Goal: Ask a question

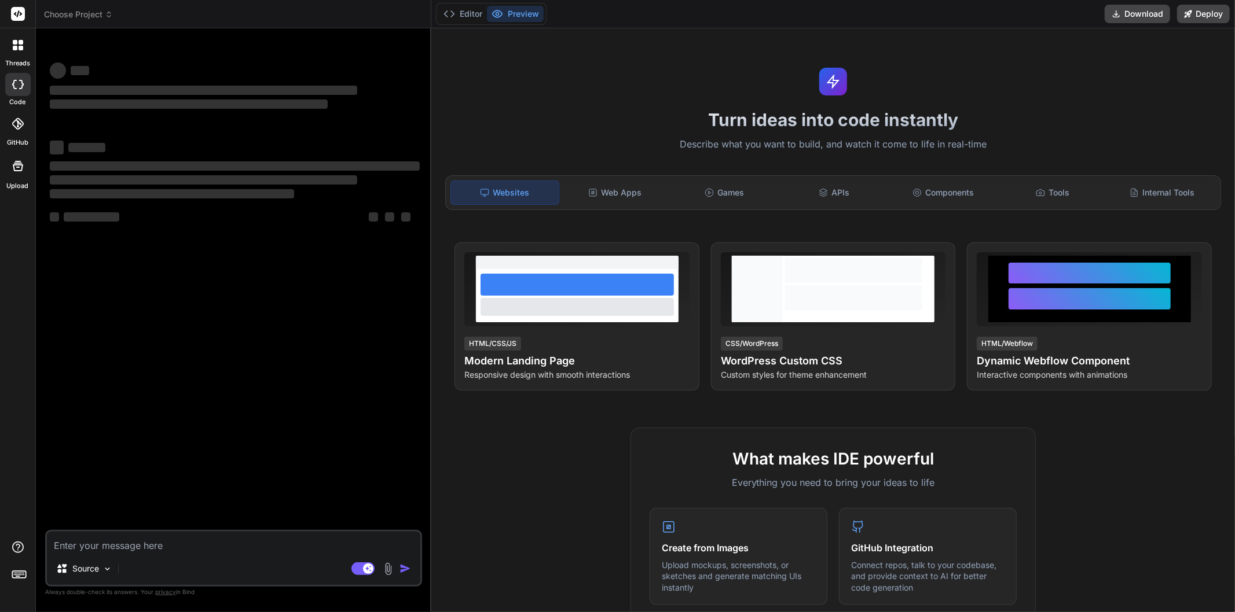
click at [266, 540] on textarea at bounding box center [233, 542] width 373 height 21
type textarea "x"
type textarea "Fetch API cannot load [URL][DOMAIN_NAME]. Refused to connect because it violate…"
type textarea "x"
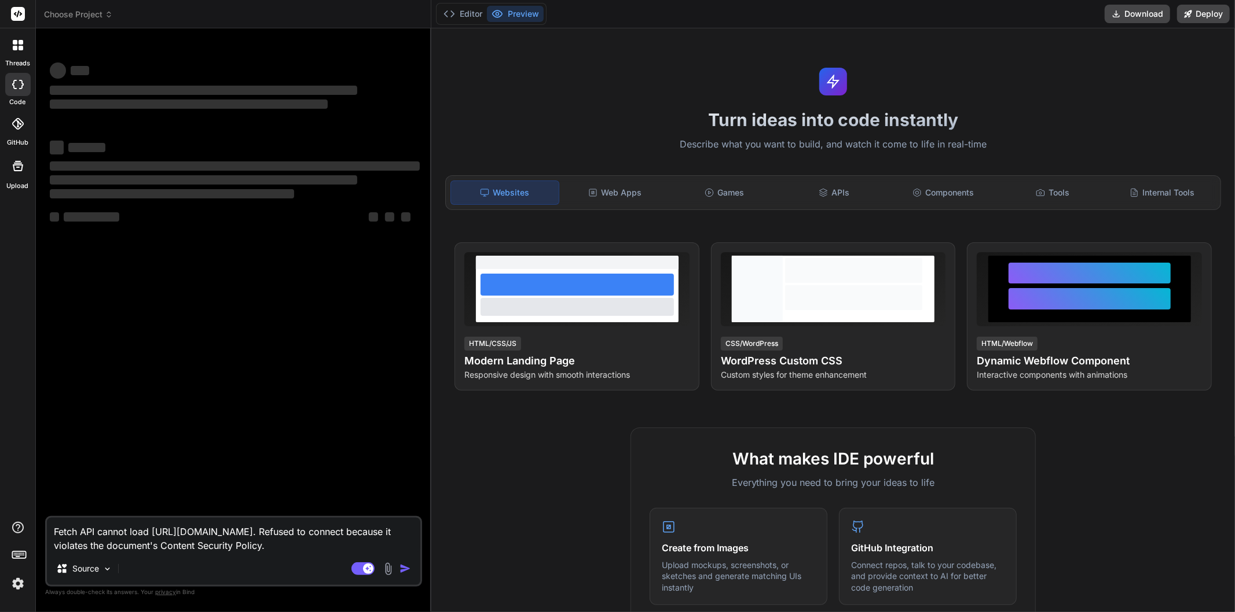
type textarea "Fetch API cannot load [URL][DOMAIN_NAME]. Refused to connect because it violate…"
type textarea "x"
type textarea "Fetch API cannot load [URL][DOMAIN_NAME]. Refused to connect because it violate…"
type textarea "x"
type textarea "Fetch API cannot load [URL][DOMAIN_NAME]. Refused to connect because it violate…"
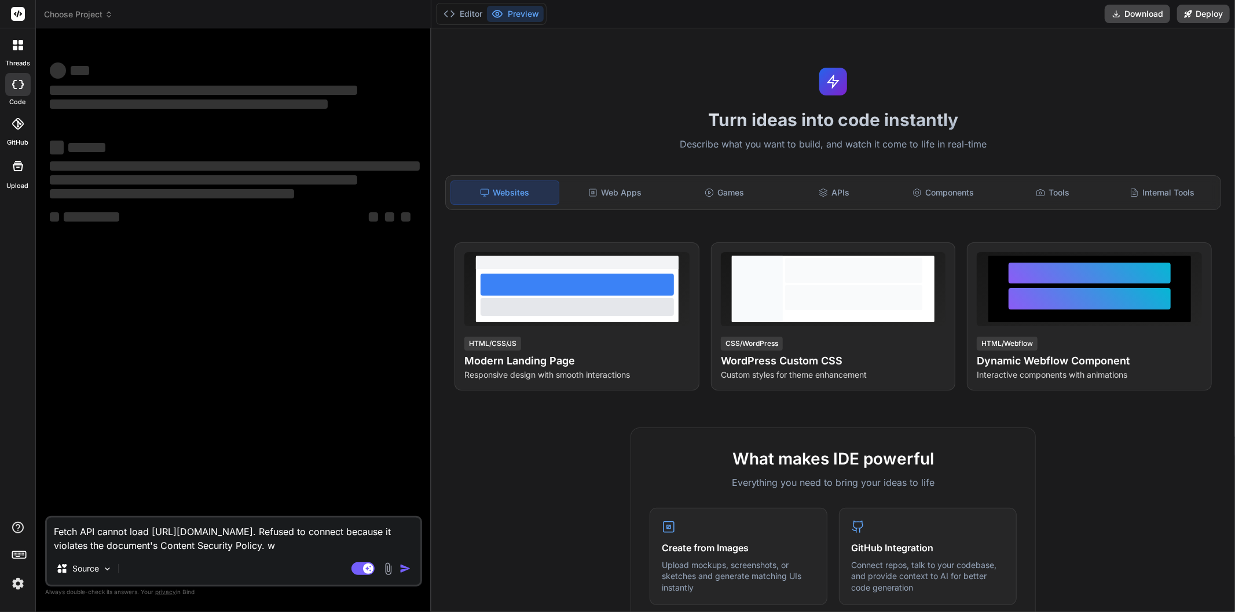
type textarea "x"
type textarea "Fetch API cannot load [URL][DOMAIN_NAME]. Refused to connect because it violate…"
type textarea "x"
type textarea "Fetch API cannot load [URL][DOMAIN_NAME]. Refused to connect because it violate…"
type textarea "x"
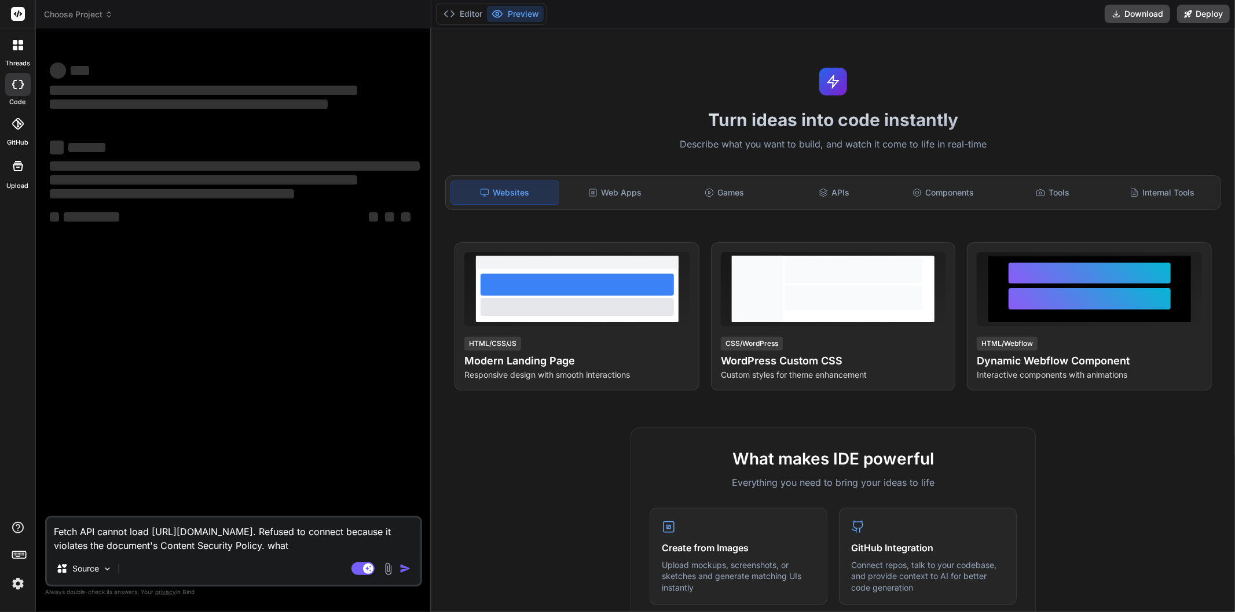
type textarea "Fetch API cannot load [URL][DOMAIN_NAME]. Refused to connect because it violate…"
type textarea "x"
type textarea "Fetch API cannot load [URL][DOMAIN_NAME]. Refused to connect because it violate…"
type textarea "x"
type textarea "Fetch API cannot load [URL][DOMAIN_NAME]. Refused to connect because it violate…"
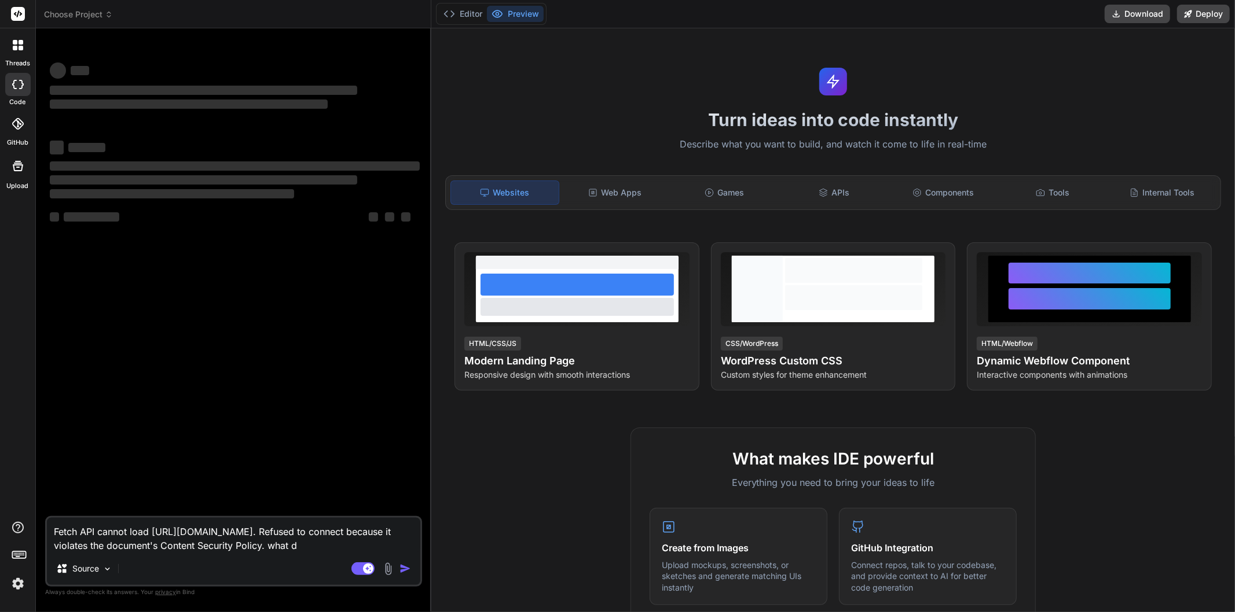
type textarea "x"
type textarea "Fetch API cannot load [URL][DOMAIN_NAME]. Refused to connect because it violate…"
type textarea "x"
type textarea "Fetch API cannot load [URL][DOMAIN_NAME]. Refused to connect because it violate…"
type textarea "x"
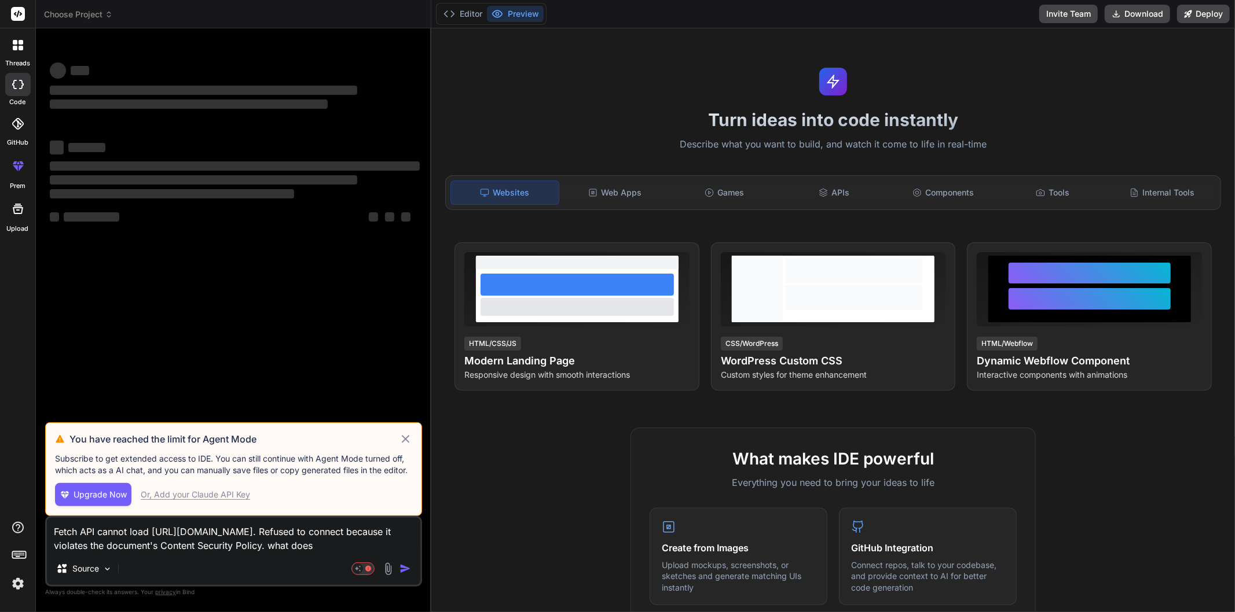
type textarea "Fetch API cannot load [URL][DOMAIN_NAME]. Refused to connect because it violate…"
type textarea "x"
type textarea "Fetch API cannot load [URL][DOMAIN_NAME]. Refused to connect because it violate…"
type textarea "x"
type textarea "Fetch API cannot load [URL][DOMAIN_NAME]. Refused to connect because it violate…"
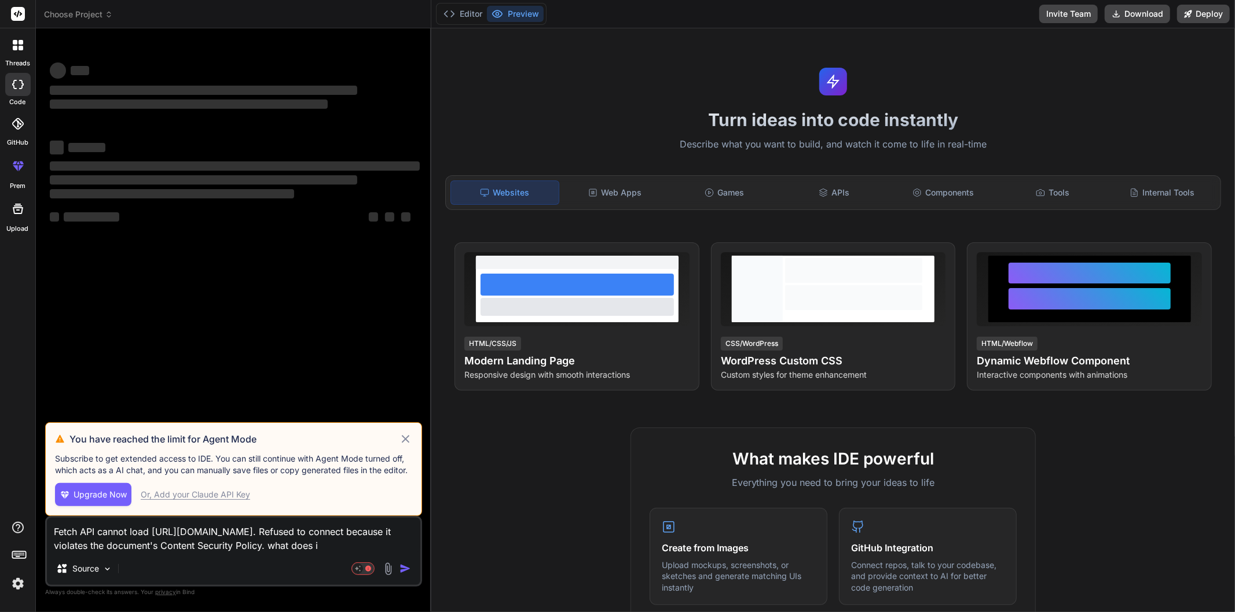
type textarea "x"
type textarea "Fetch API cannot load [URL][DOMAIN_NAME]. Refused to connect because it violate…"
type textarea "x"
type textarea "Fetch API cannot load [URL][DOMAIN_NAME]. Refused to connect because it violate…"
type textarea "x"
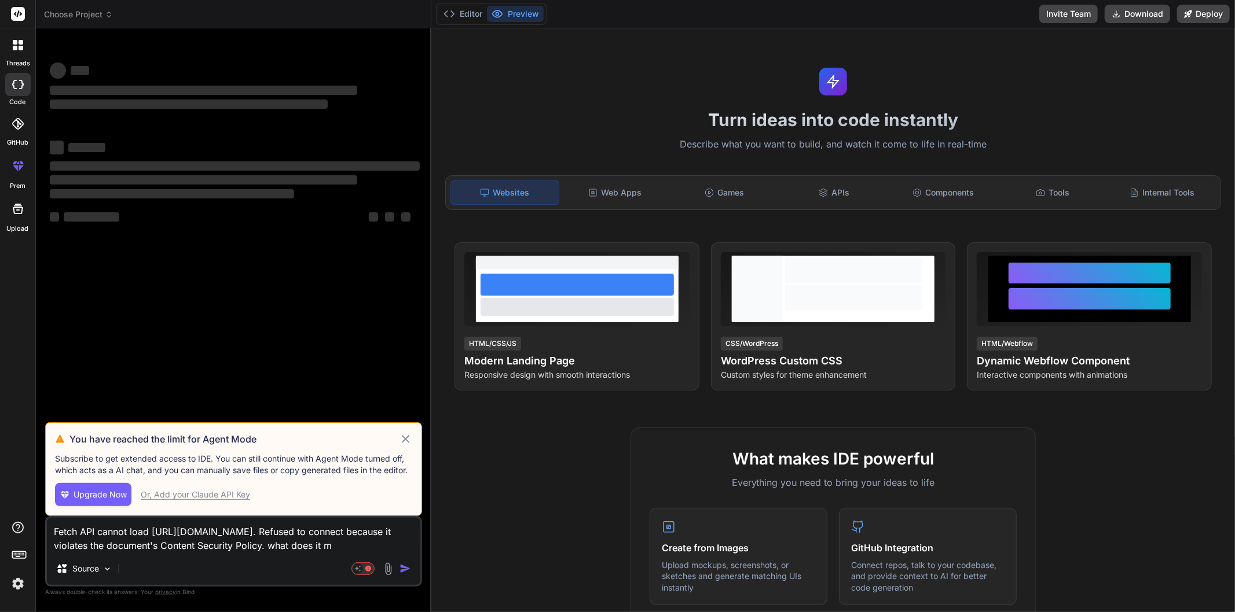
type textarea "Fetch API cannot load [URL][DOMAIN_NAME]. Refused to connect because it violate…"
type textarea "x"
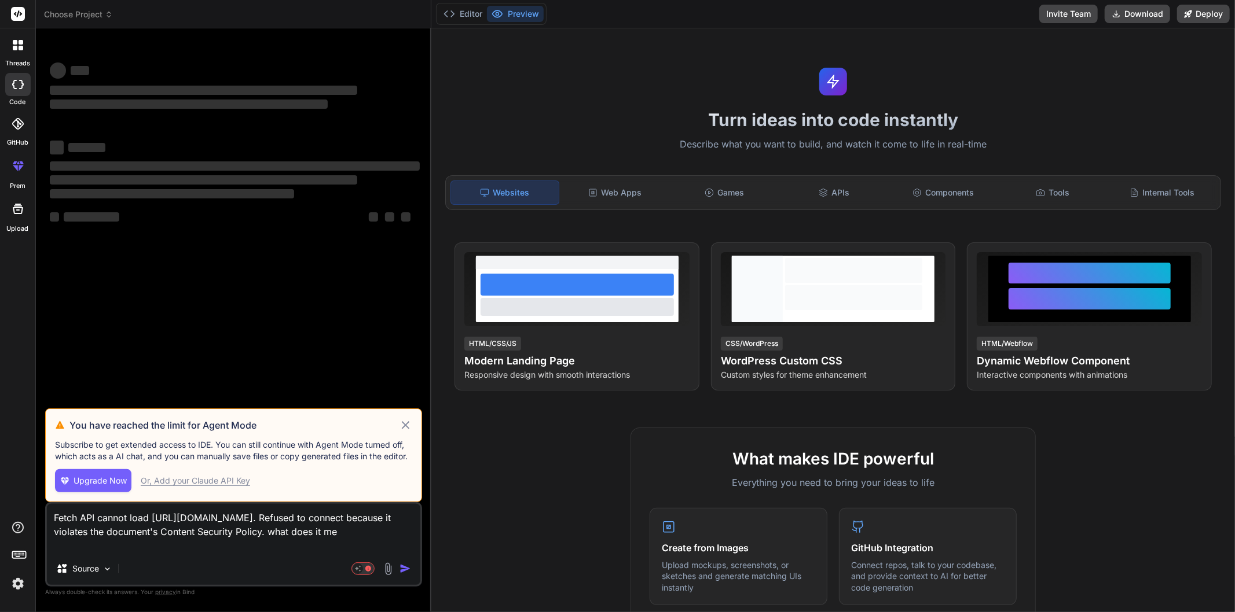
type textarea "Fetch API cannot load [URL][DOMAIN_NAME]. Refused to connect because it violate…"
type textarea "x"
type textarea "Fetch API cannot load [URL][DOMAIN_NAME]. Refused to connect because it violate…"
type textarea "x"
type textarea "Fetch API cannot load [URL][DOMAIN_NAME]. Refused to connect because it violate…"
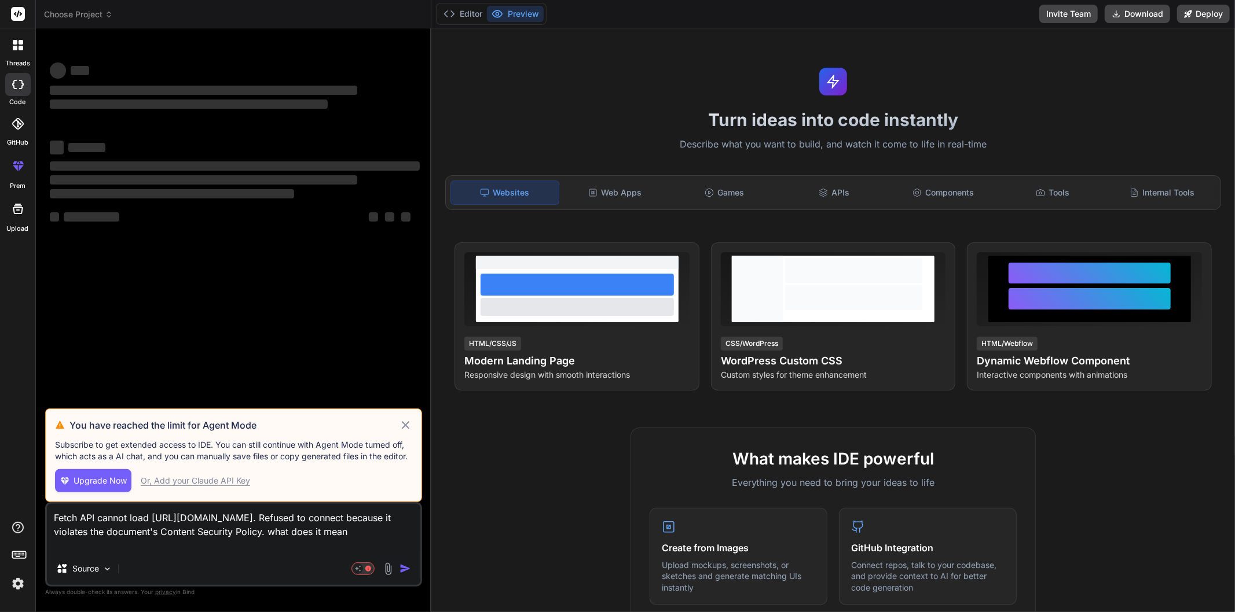
type textarea "x"
type textarea "Fetch API cannot load [URL][DOMAIN_NAME]. Refused to connect because it violate…"
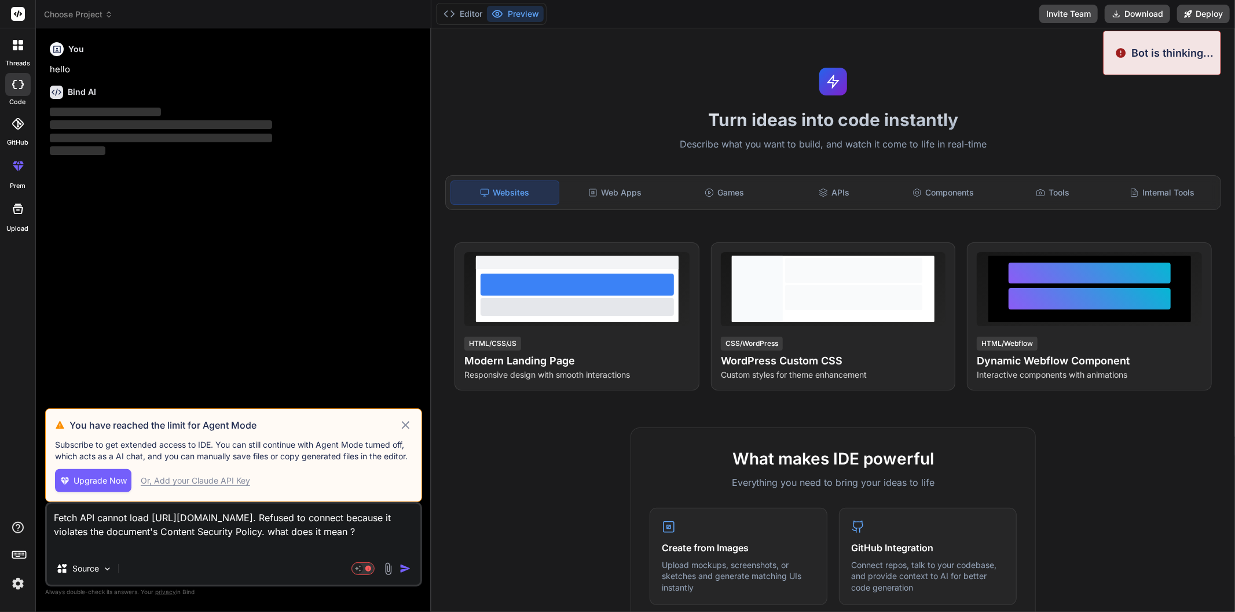
type textarea "x"
type textarea "Fetch API cannot load [URL][DOMAIN_NAME]. Refused to connect because it violate…"
click at [405, 421] on icon at bounding box center [405, 426] width 13 height 14
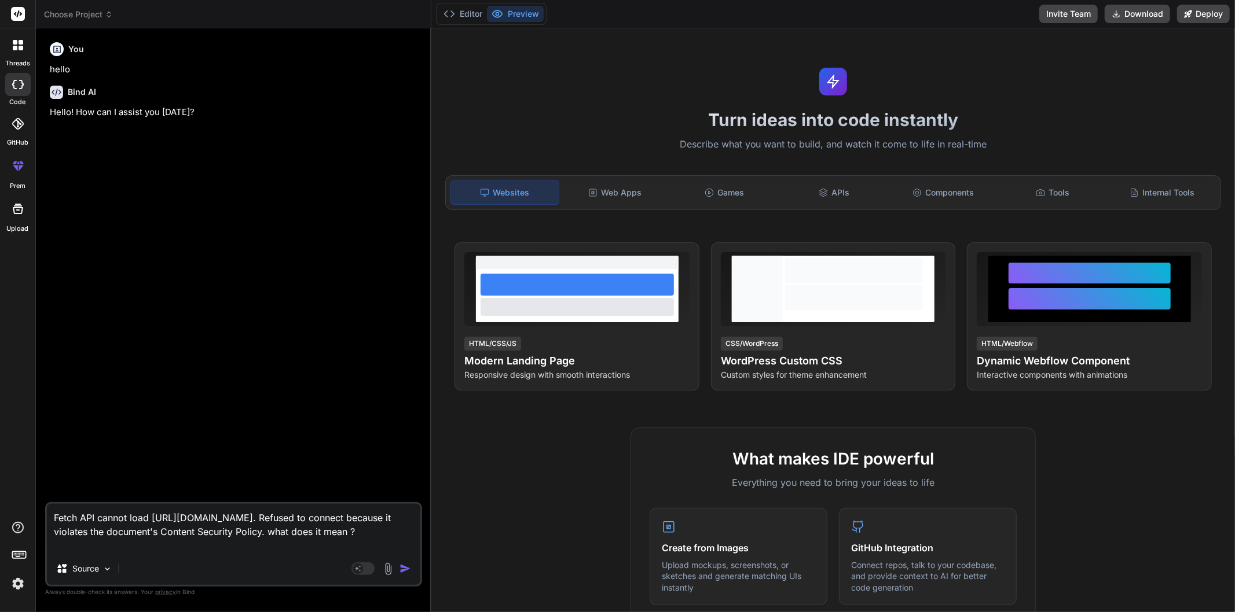
click at [134, 541] on textarea "Fetch API cannot load [URL][DOMAIN_NAME]. Refused to connect because it violate…" at bounding box center [233, 528] width 373 height 49
type textarea "x"
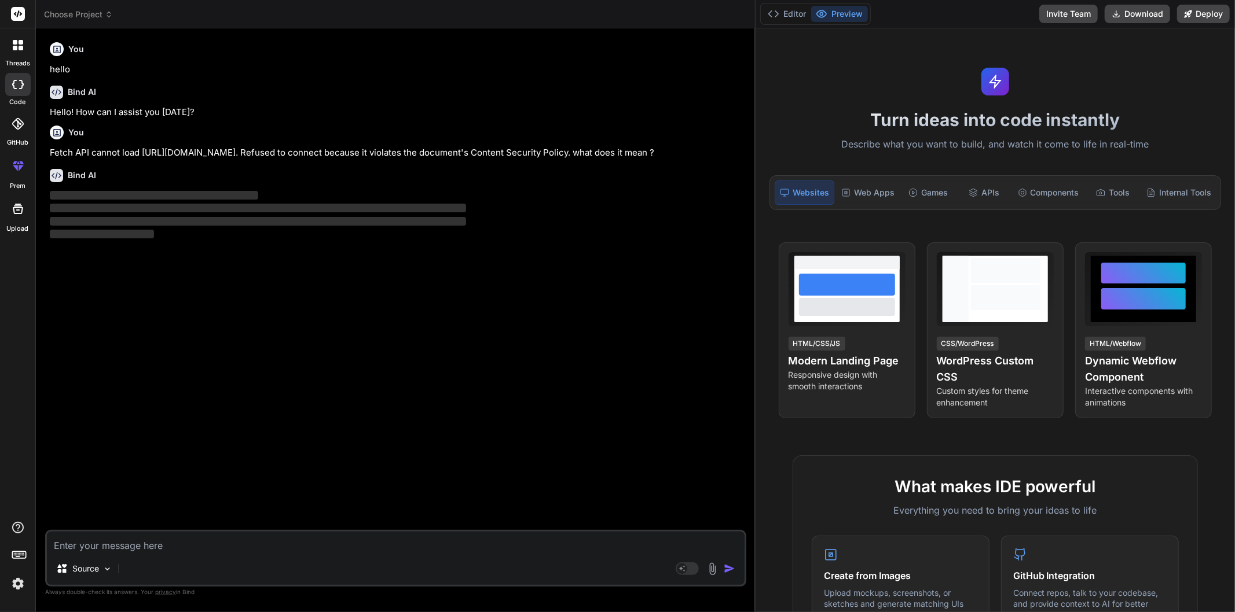
drag, startPoint x: 431, startPoint y: 285, endPoint x: 1234, endPoint y: 303, distance: 803.7
click at [1234, 303] on div "Choose Project Created with Pixso. Bind AI Web Search Created with Pixso. Code …" at bounding box center [635, 306] width 1199 height 612
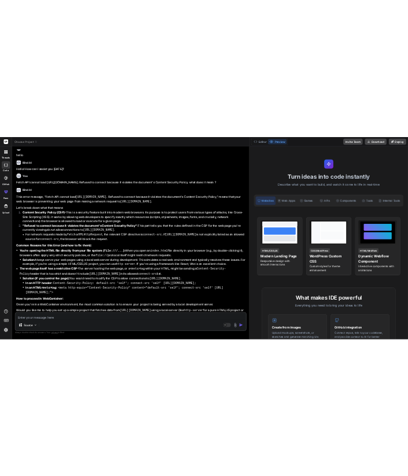
scroll to position [22, 0]
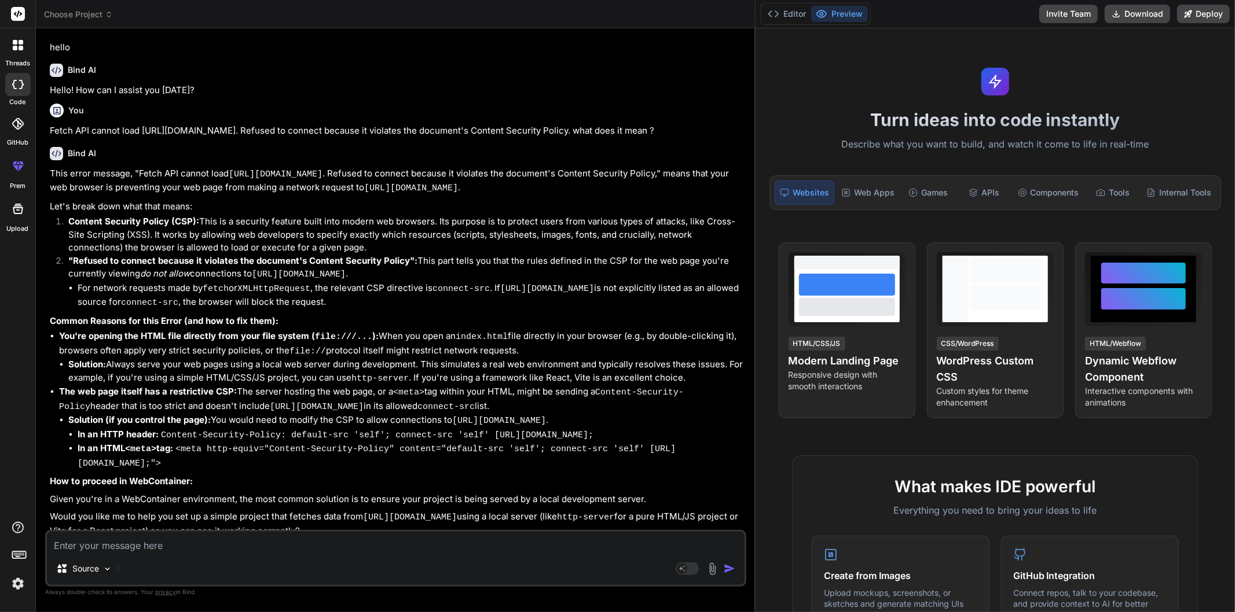
type textarea "x"
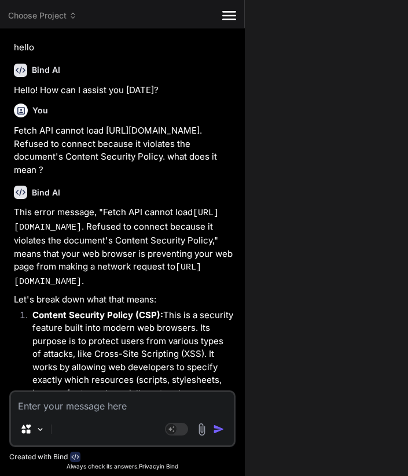
scroll to position [23, 0]
